Goal: Information Seeking & Learning: Learn about a topic

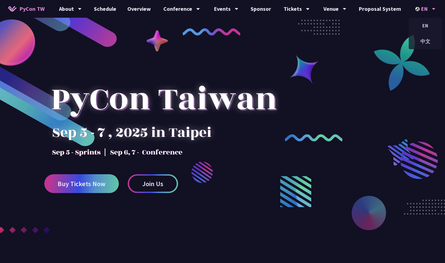
click at [419, 5] on div "EN" at bounding box center [425, 9] width 20 height 18
click at [424, 42] on div "中文" at bounding box center [424, 41] width 33 height 13
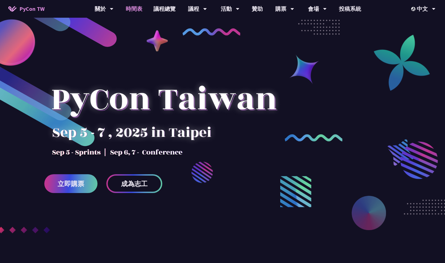
click at [141, 8] on link "時間表" at bounding box center [134, 9] width 28 height 18
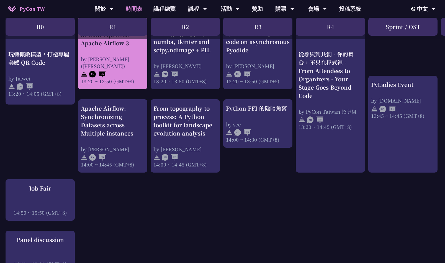
scroll to position [586, 0]
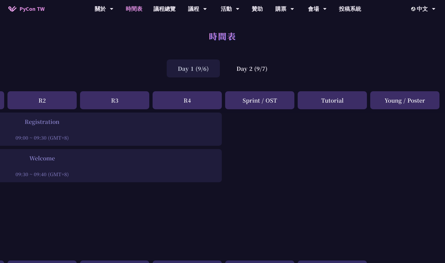
scroll to position [121, 143]
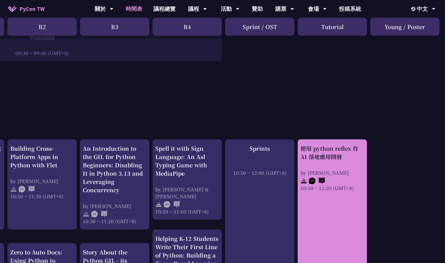
click at [339, 218] on link "使用 python reflex 作 AI 落地應用開發 by [PERSON_NAME] 10:50 ~ 12:20 (GMT+8)" at bounding box center [332, 243] width 64 height 198
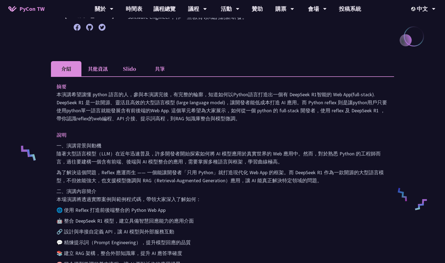
scroll to position [147, 0]
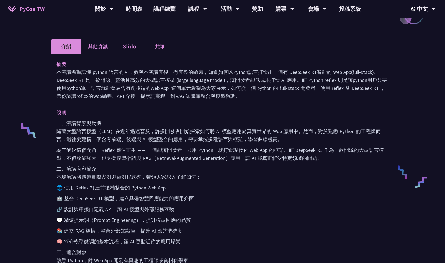
click at [135, 47] on li "Slido" at bounding box center [129, 46] width 30 height 15
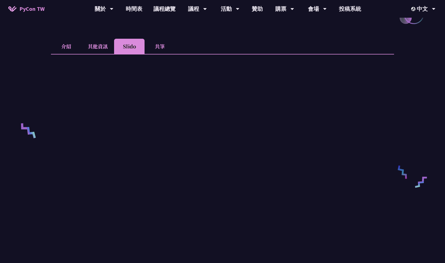
click at [159, 46] on li "共筆" at bounding box center [159, 46] width 30 height 15
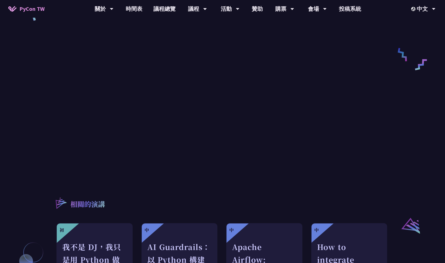
scroll to position [280, 0]
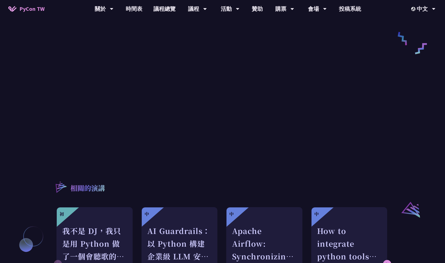
click at [233, 163] on div "使用 python reflex 作 AI 落地應用開發 [PERSON_NAME] 在我的成就中，我曾在 LinkedIn 擁有超過 100,000 名追隨…" at bounding box center [222, 38] width 343 height 583
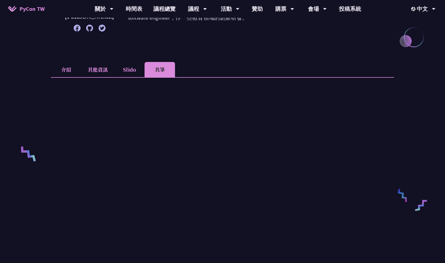
scroll to position [165, 0]
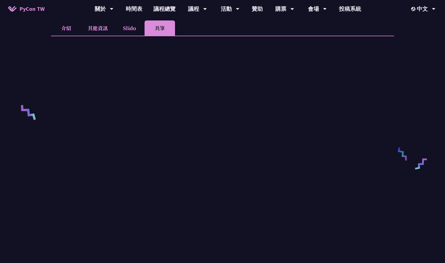
click at [97, 25] on li "其他資訊" at bounding box center [97, 27] width 33 height 15
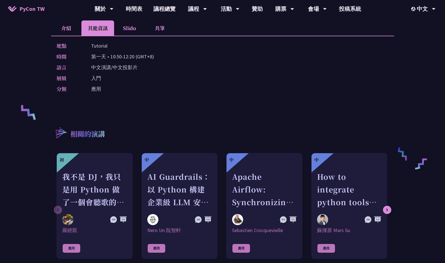
click at [79, 27] on li "介紹" at bounding box center [66, 27] width 30 height 15
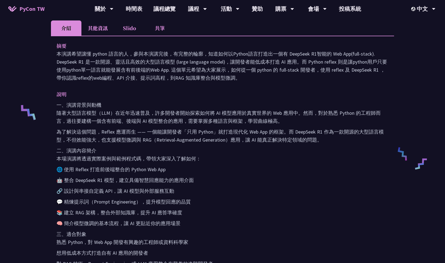
click at [159, 30] on li "共筆" at bounding box center [159, 27] width 30 height 15
